Goal: Check status: Check status

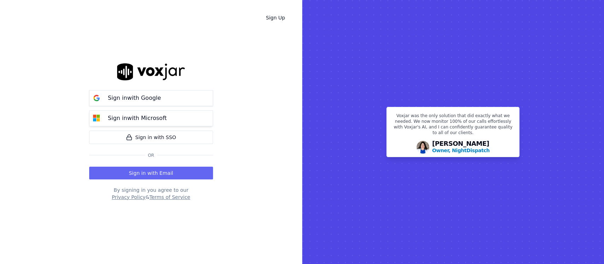
click at [157, 114] on p "Sign in with Microsoft" at bounding box center [137, 118] width 59 height 8
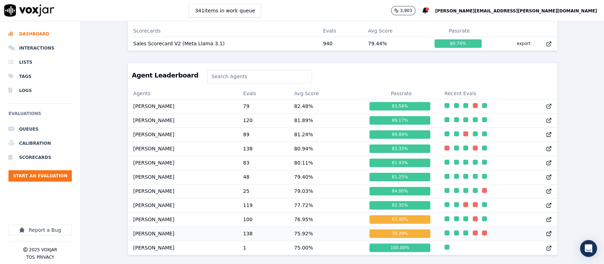
scroll to position [297, 0]
click at [264, 113] on td "120" at bounding box center [262, 120] width 51 height 14
click at [295, 99] on td "82.48 %" at bounding box center [325, 106] width 75 height 14
click at [213, 127] on td "Daniel Franz" at bounding box center [183, 134] width 110 height 14
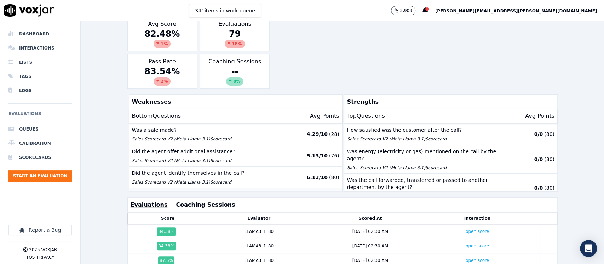
scroll to position [47, 0]
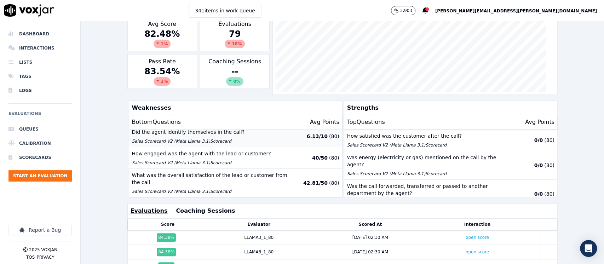
click at [246, 141] on p "Sales Scorecard V2 (Meta Llama 3.1) Scorecard" at bounding box center [210, 141] width 156 height 6
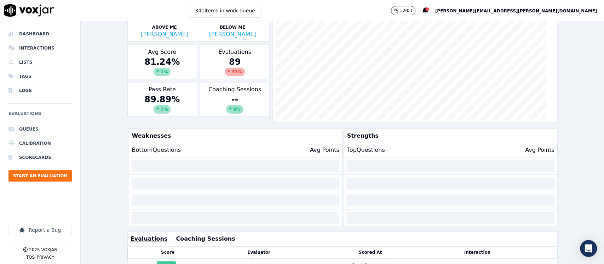
scroll to position [141, 0]
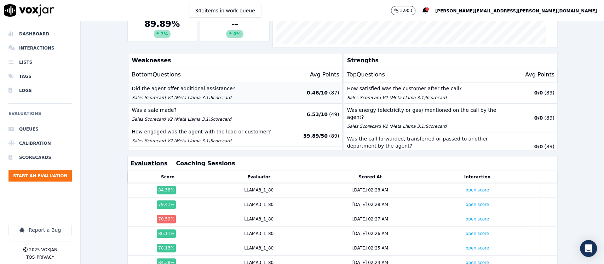
click at [259, 96] on p "Sales Scorecard V2 (Meta Llama 3.1) Scorecard" at bounding box center [210, 98] width 156 height 6
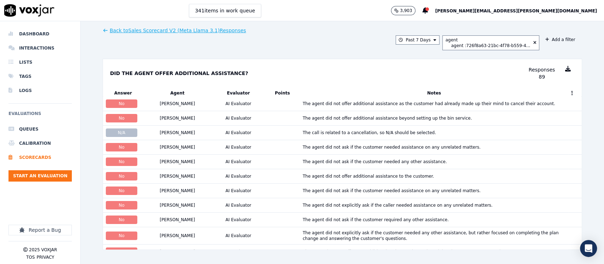
scroll to position [170, 0]
